Goal: Task Accomplishment & Management: Complete application form

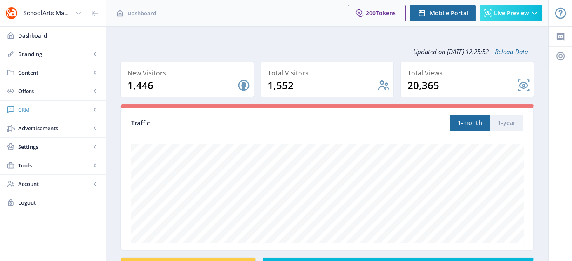
click at [25, 111] on span "CRM" at bounding box center [54, 110] width 73 height 8
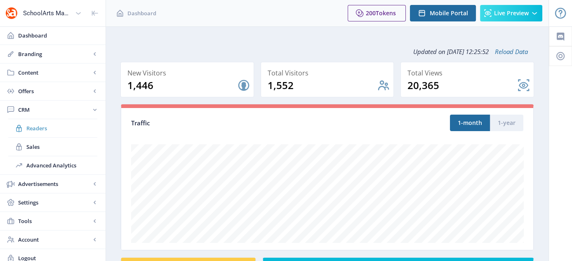
click at [39, 127] on span "Readers" at bounding box center [61, 128] width 71 height 8
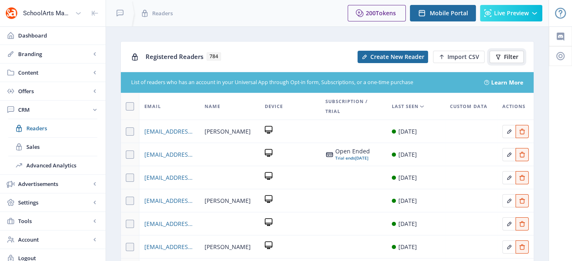
click at [505, 51] on button "Filter" at bounding box center [507, 57] width 34 height 12
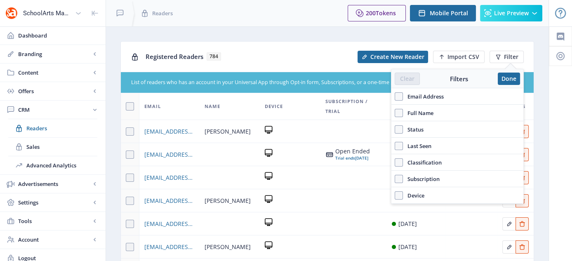
click at [394, 94] on div "Email Address" at bounding box center [458, 96] width 132 height 17
click at [397, 94] on span at bounding box center [399, 96] width 8 height 8
click at [395, 96] on input "Email Address" at bounding box center [395, 96] width 0 height 0
checkbox input "true"
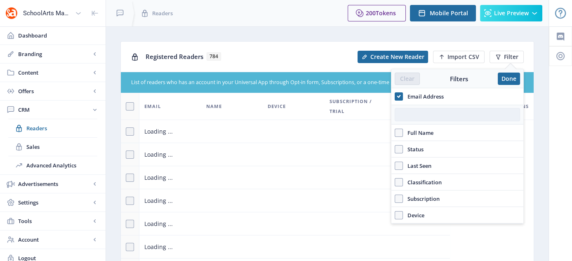
click at [411, 110] on input "text" at bounding box center [457, 114] width 125 height 13
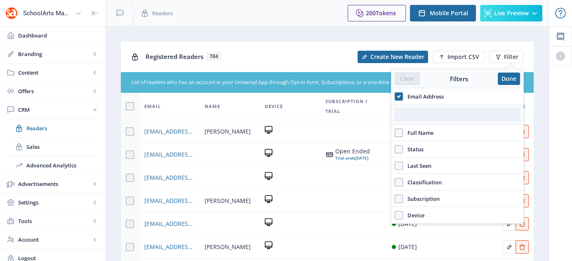
paste input "[EMAIL_ADDRESS][DOMAIN_NAME]"
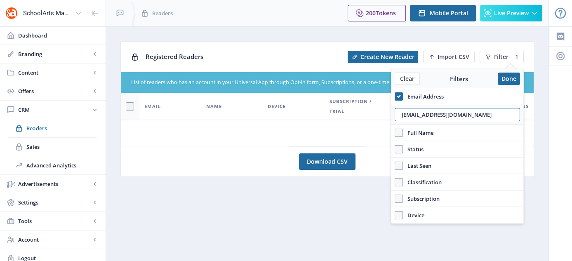
type input "[EMAIL_ADDRESS][DOMAIN_NAME]"
click at [510, 71] on div "Clear Filters Done" at bounding box center [458, 78] width 132 height 19
click at [510, 78] on button "Done" at bounding box center [509, 79] width 22 height 12
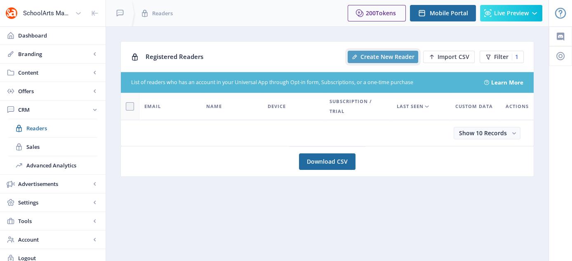
click at [399, 61] on button "Create New Reader" at bounding box center [383, 57] width 71 height 12
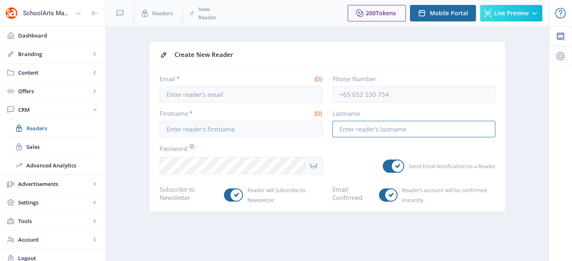
type input "[EMAIL_ADDRESS][DOMAIN_NAME]"
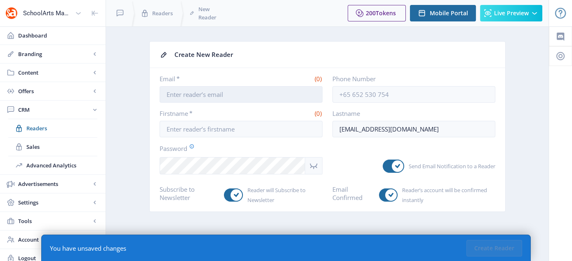
click at [222, 92] on input "Email *" at bounding box center [241, 94] width 163 height 17
paste input "[EMAIL_ADDRESS][DOMAIN_NAME]"
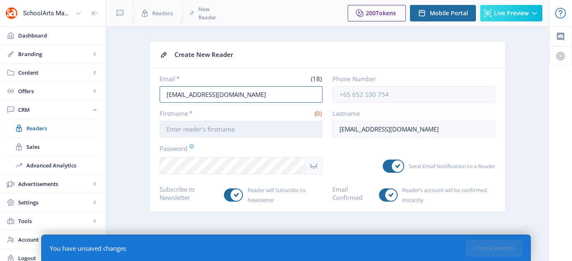
type input "[EMAIL_ADDRESS][DOMAIN_NAME]"
click at [193, 128] on input "Firstname *" at bounding box center [241, 129] width 163 height 17
click at [175, 125] on input "Firstname *" at bounding box center [241, 129] width 163 height 17
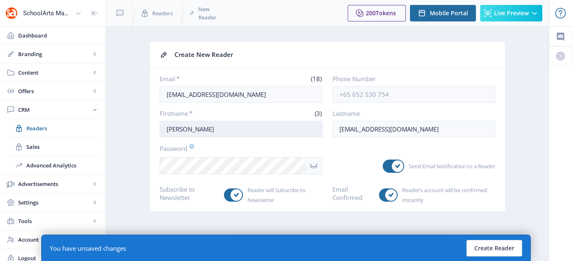
type input "[PERSON_NAME]"
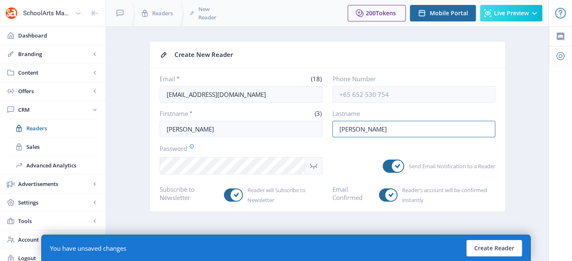
type input "[PERSON_NAME]"
click at [312, 168] on icon "Show password" at bounding box center [314, 166] width 10 height 10
click at [341, 164] on app-form-field "Send Email Notification to a Reader" at bounding box center [414, 167] width 163 height 15
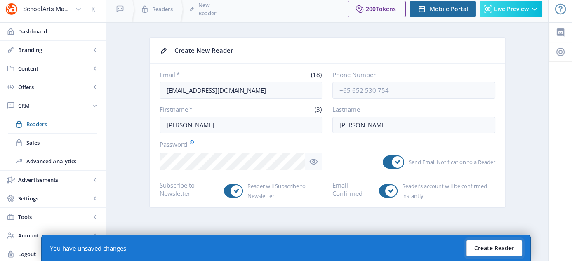
click at [491, 245] on button "Create Reader" at bounding box center [495, 248] width 56 height 17
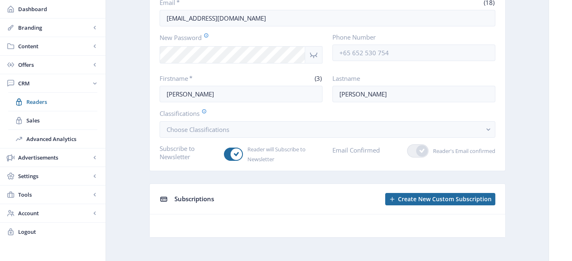
scroll to position [80, 0]
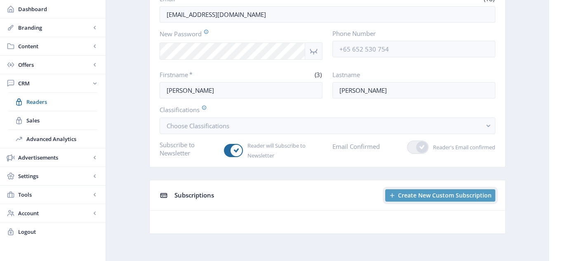
click at [417, 197] on span "Create New Custom Subscription" at bounding box center [445, 195] width 94 height 7
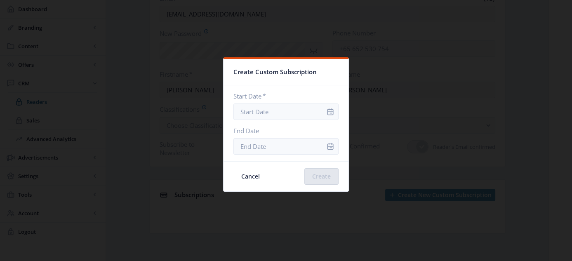
scroll to position [0, 0]
click at [328, 113] on icon "info" at bounding box center [331, 111] width 6 height 7
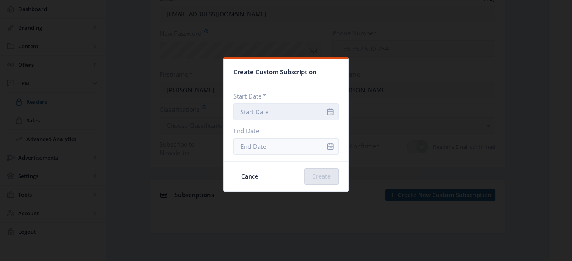
click at [288, 114] on input "Start Date *" at bounding box center [286, 112] width 105 height 17
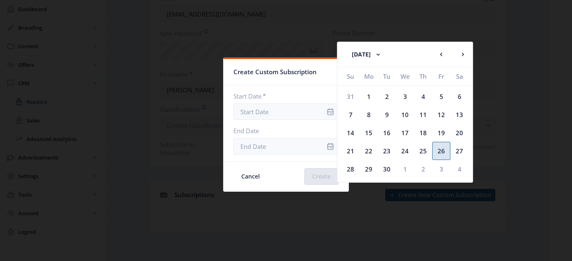
click at [443, 149] on div "26" at bounding box center [441, 151] width 18 height 18
type input "[DATE]"
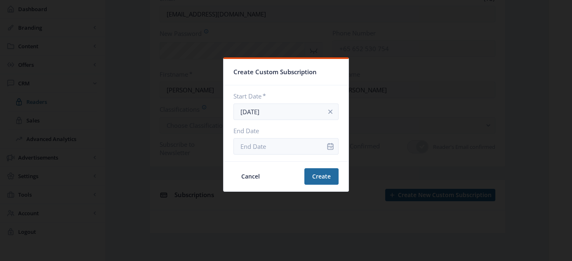
click at [328, 144] on icon "info" at bounding box center [331, 146] width 6 height 7
click at [326, 147] on icon "info" at bounding box center [330, 146] width 8 height 8
click at [285, 147] on input "End Date" at bounding box center [286, 146] width 105 height 17
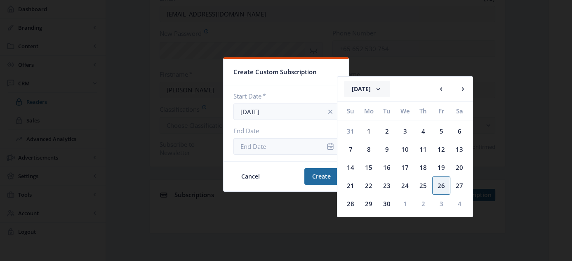
click at [382, 87] on rect at bounding box center [378, 89] width 8 height 8
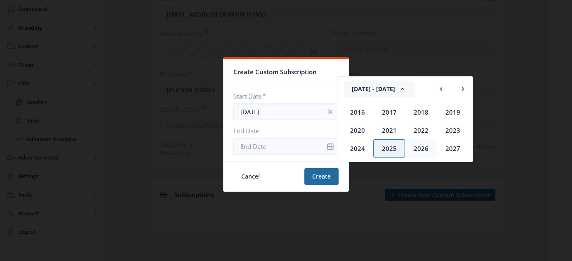
click at [426, 151] on div "2026" at bounding box center [421, 148] width 32 height 18
click at [327, 147] on icon "info" at bounding box center [330, 146] width 8 height 8
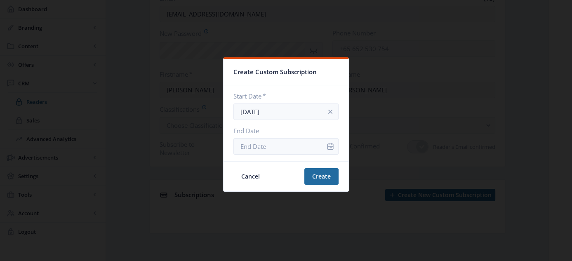
click at [327, 147] on icon "info" at bounding box center [330, 146] width 8 height 8
click at [284, 147] on input "End Date" at bounding box center [286, 146] width 105 height 17
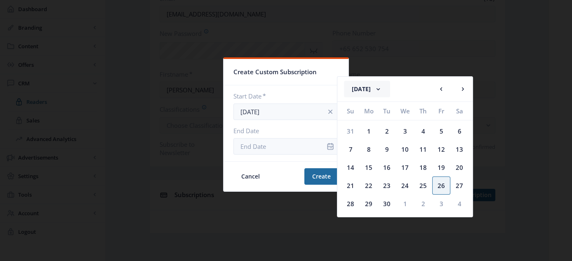
click at [382, 90] on rect at bounding box center [378, 89] width 8 height 8
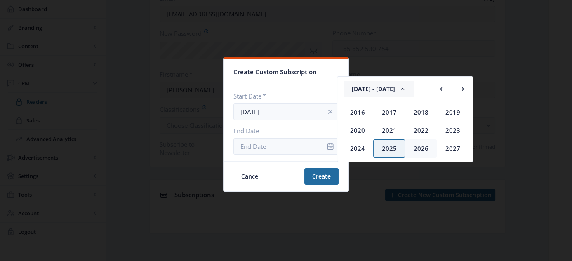
click at [420, 150] on div "2026" at bounding box center [421, 148] width 32 height 18
click at [356, 149] on div "Sep" at bounding box center [358, 148] width 32 height 18
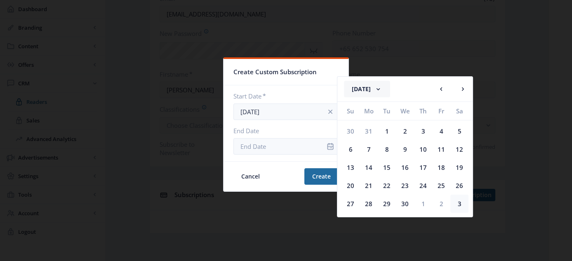
click at [461, 203] on div "3" at bounding box center [460, 204] width 18 height 18
type input "[DATE]"
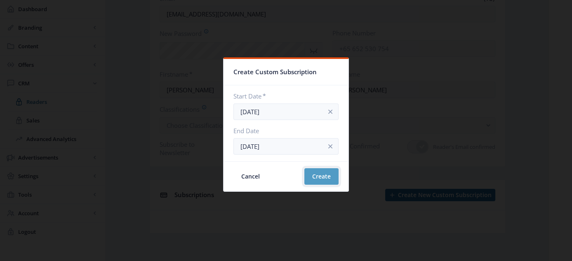
click at [313, 181] on button "Create" at bounding box center [321, 176] width 34 height 17
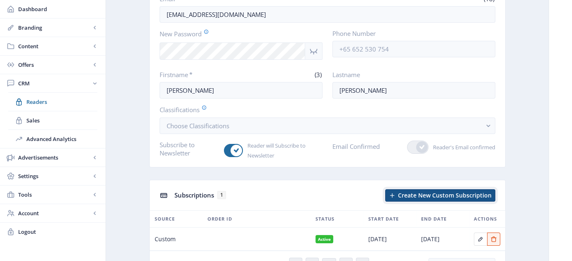
scroll to position [124, 0]
